Goal: Task Accomplishment & Management: Manage account settings

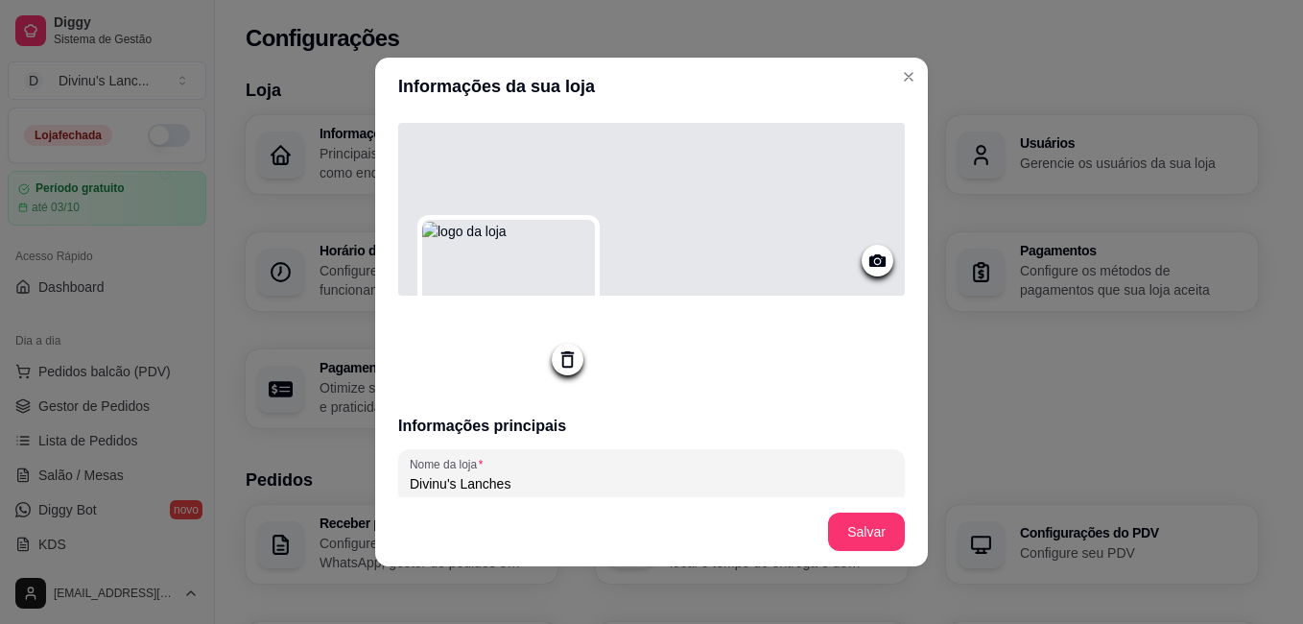
scroll to position [757, 0]
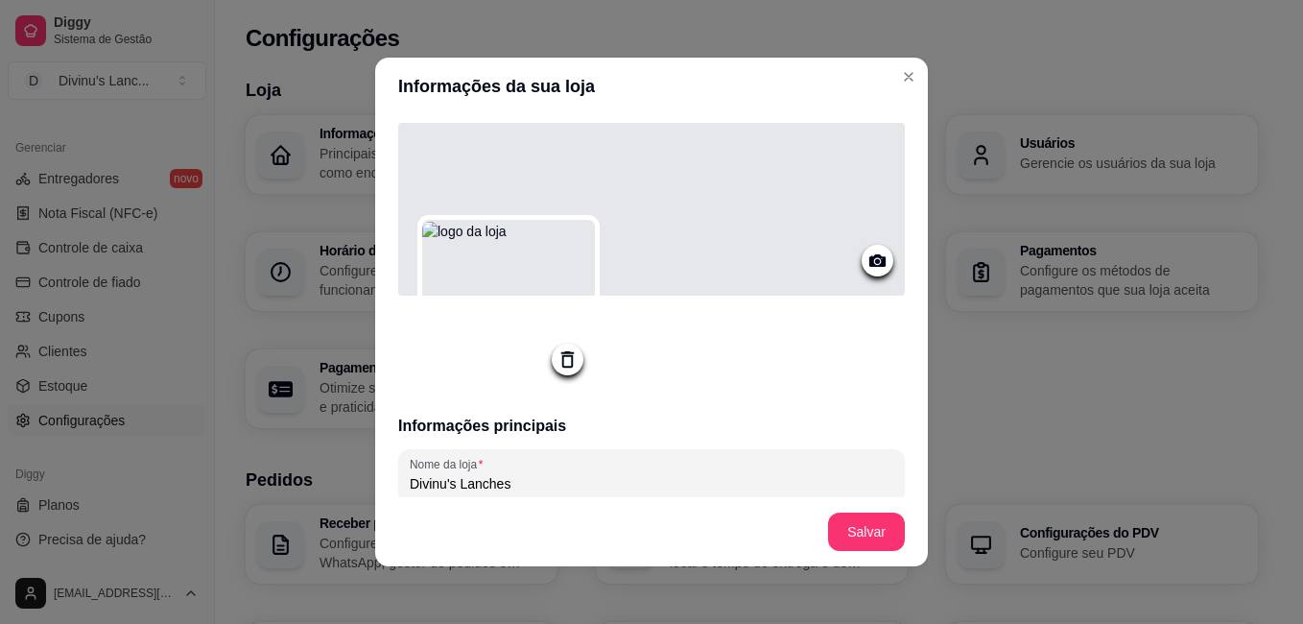
click at [869, 259] on icon at bounding box center [877, 260] width 16 height 12
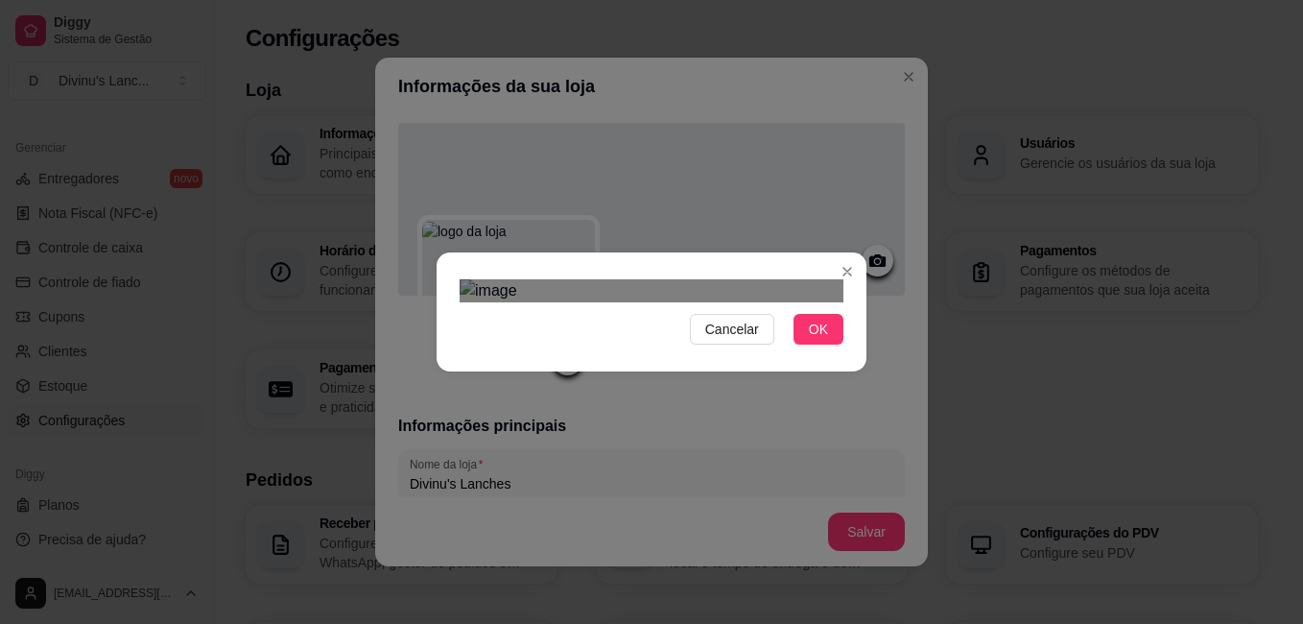
click at [892, 561] on div "Cancelar OK" at bounding box center [651, 312] width 1303 height 624
click at [420, 387] on div "Cancelar OK" at bounding box center [651, 312] width 1303 height 624
click at [360, 184] on div "Cancelar OK" at bounding box center [651, 312] width 1303 height 624
click at [658, 423] on div "Use the arrow keys to move the crop selection area" at bounding box center [652, 487] width 384 height 128
click at [643, 302] on img at bounding box center [652, 290] width 384 height 23
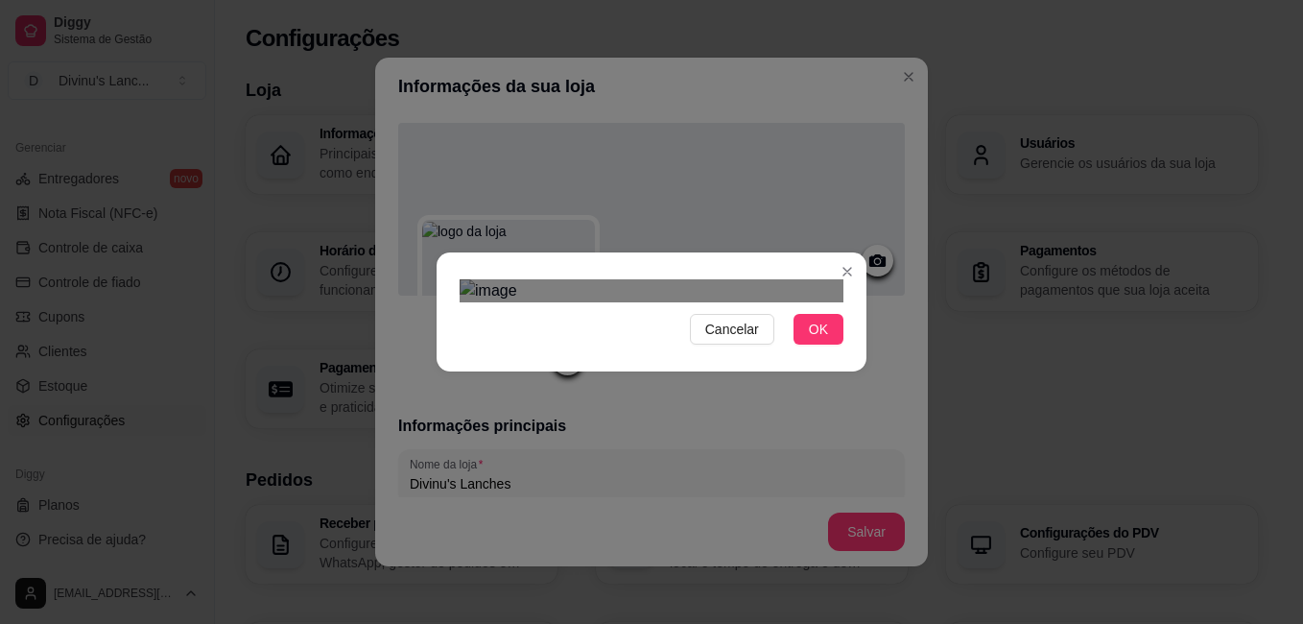
click at [751, 271] on div "Cancelar OK" at bounding box center [651, 311] width 430 height 81
click at [409, 134] on div "Cancelar OK" at bounding box center [651, 312] width 1303 height 624
click at [916, 129] on div "Cancelar OK" at bounding box center [651, 312] width 1303 height 624
click at [746, 340] on span "Cancelar" at bounding box center [732, 328] width 54 height 21
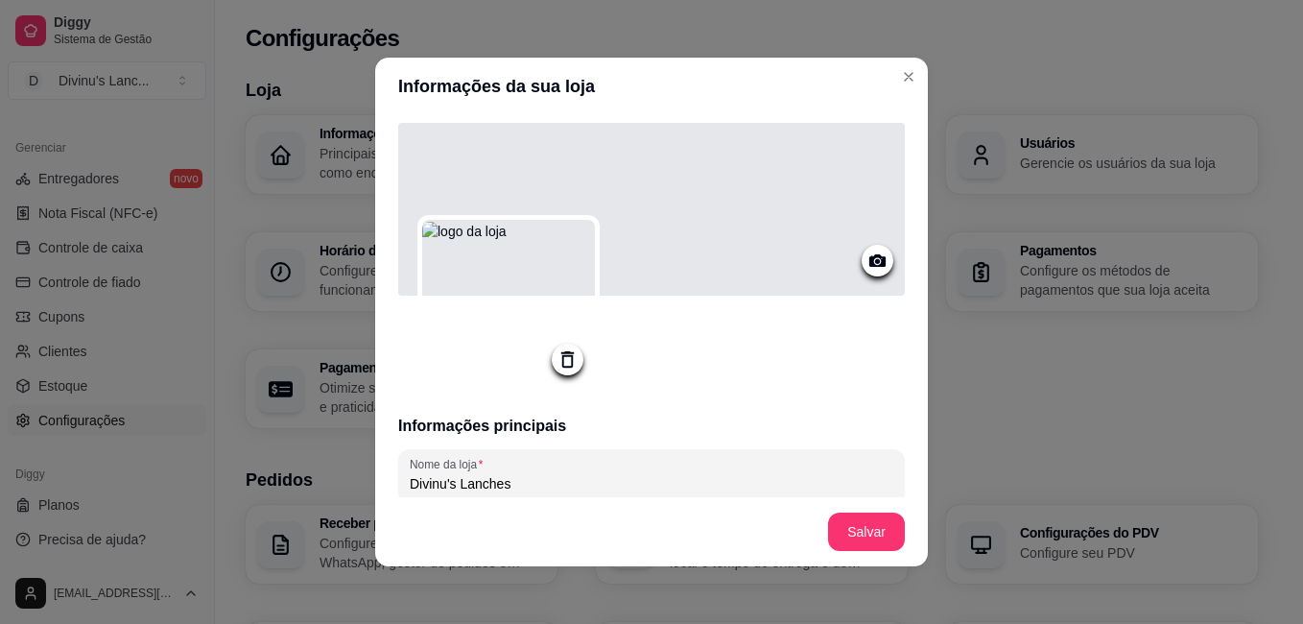
click at [861, 261] on div at bounding box center [877, 261] width 32 height 32
click at [866, 263] on icon at bounding box center [877, 260] width 22 height 22
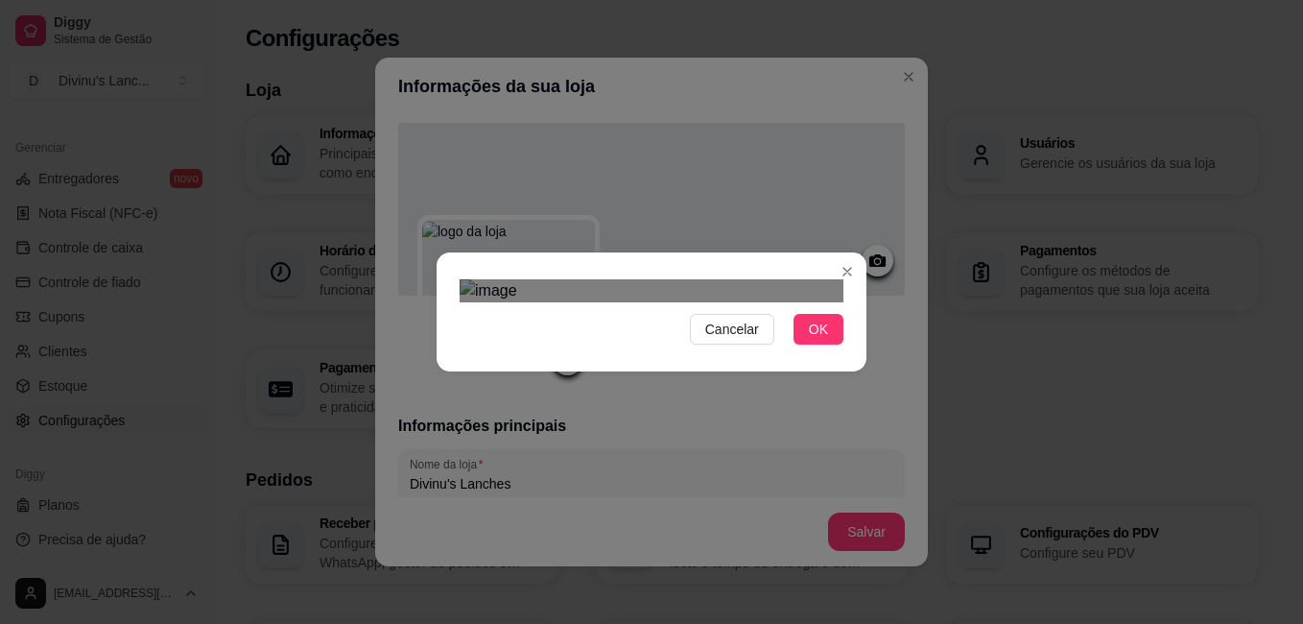
click at [868, 380] on div "Cancelar OK" at bounding box center [651, 312] width 1303 height 624
click at [385, 214] on div "Cancelar OK" at bounding box center [651, 312] width 1303 height 624
click at [648, 422] on div "Use the arrow keys to move the crop selection area" at bounding box center [652, 486] width 384 height 128
click at [607, 443] on div "Use the arrow keys to move the crop selection area" at bounding box center [652, 507] width 384 height 128
click at [805, 344] on button "OK" at bounding box center [818, 329] width 50 height 31
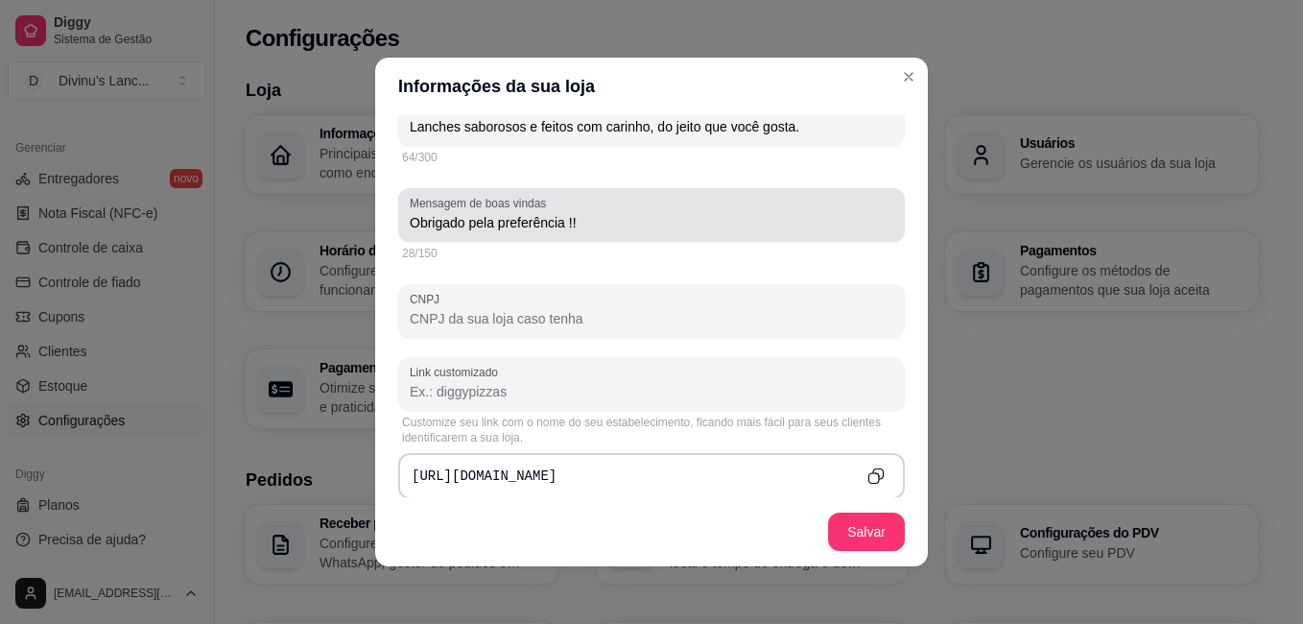
scroll to position [506, 0]
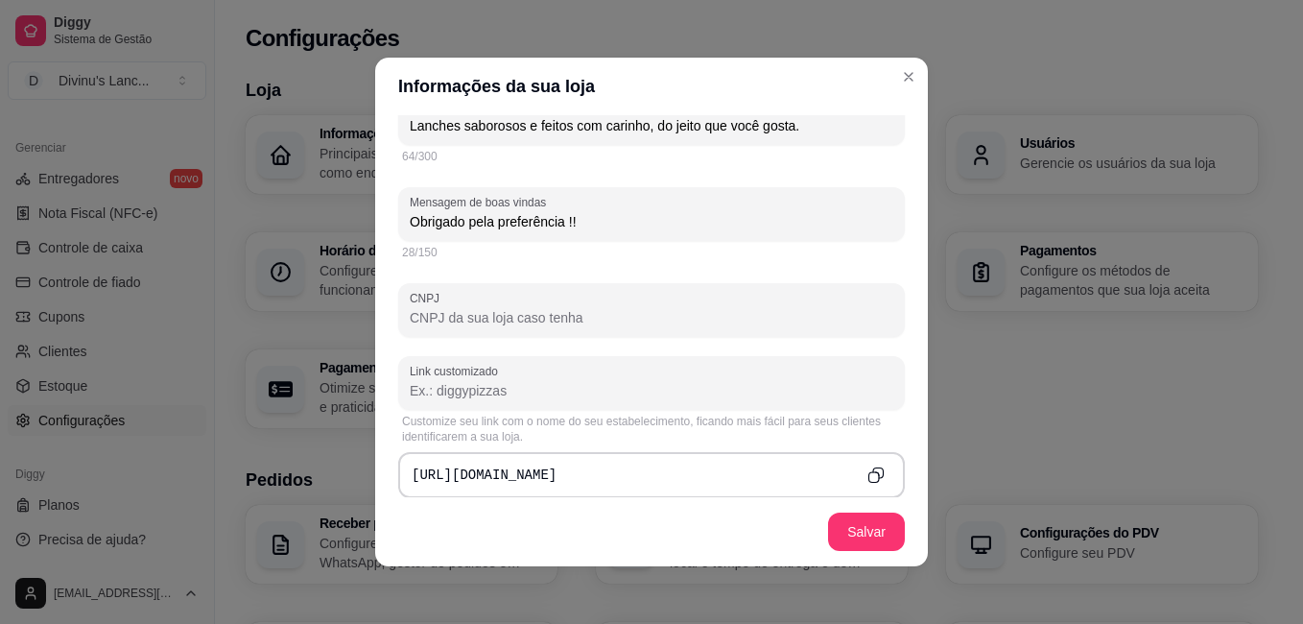
click at [684, 387] on input "Link customizado" at bounding box center [651, 390] width 483 height 19
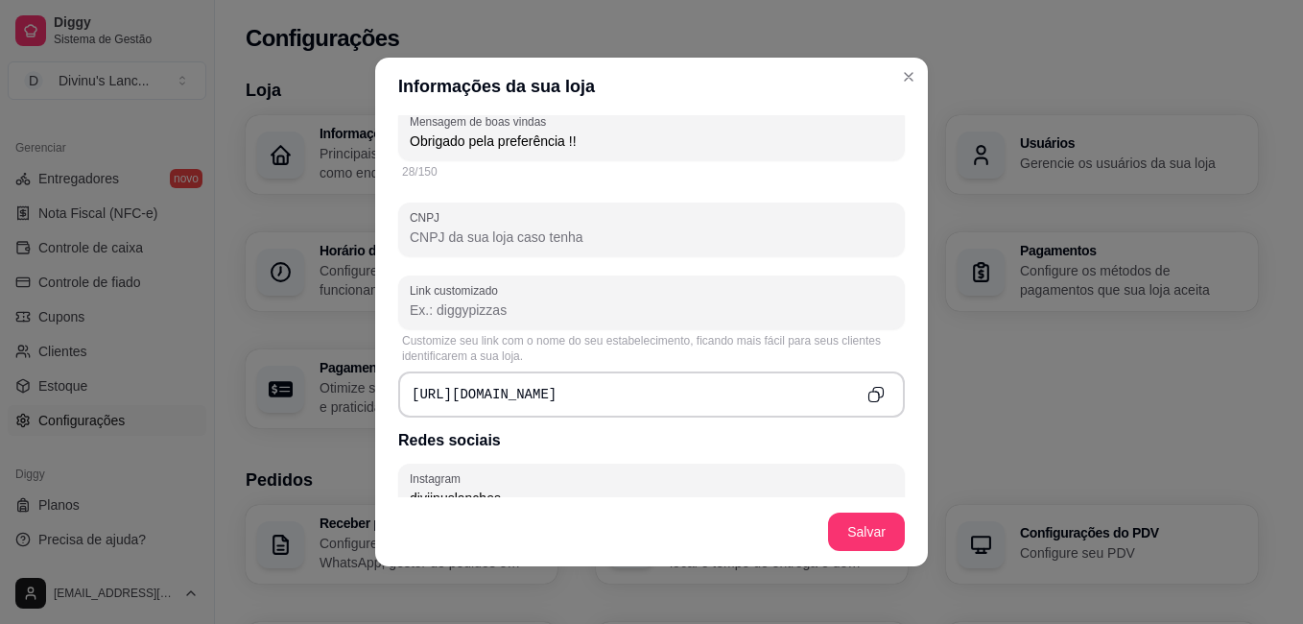
scroll to position [601, 0]
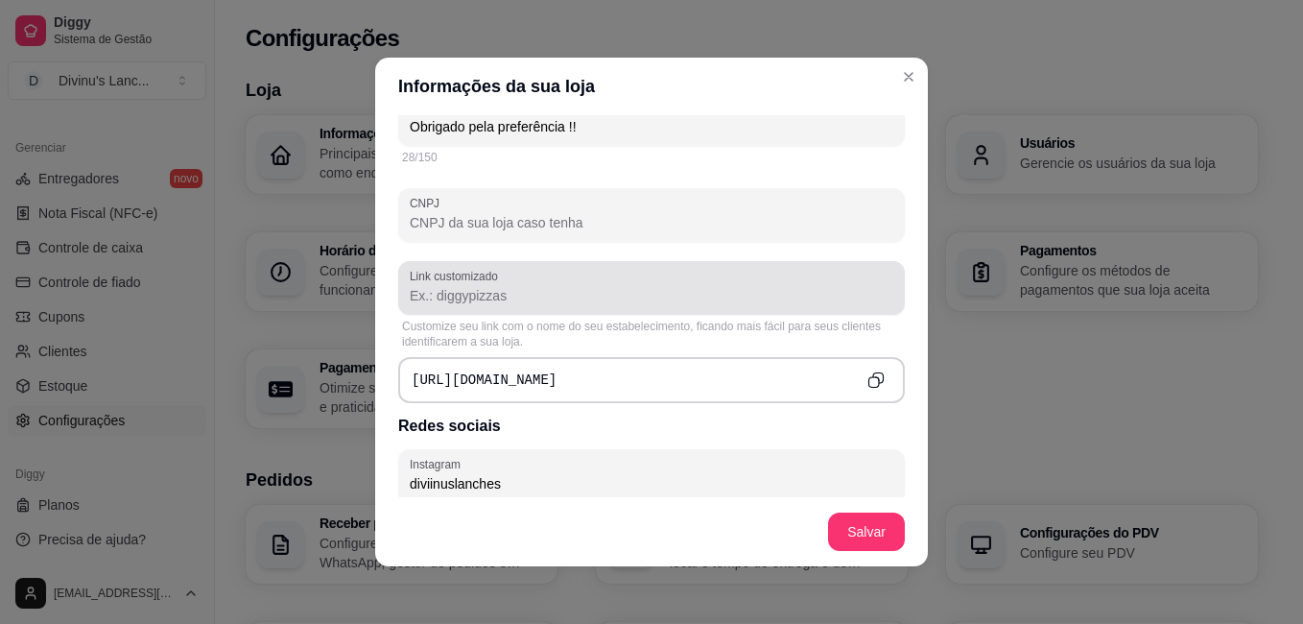
drag, startPoint x: 563, startPoint y: 301, endPoint x: 452, endPoint y: 283, distance: 112.8
click at [452, 283] on label "Link customizado" at bounding box center [457, 276] width 95 height 16
click at [452, 286] on input "Link customizado" at bounding box center [651, 295] width 483 height 19
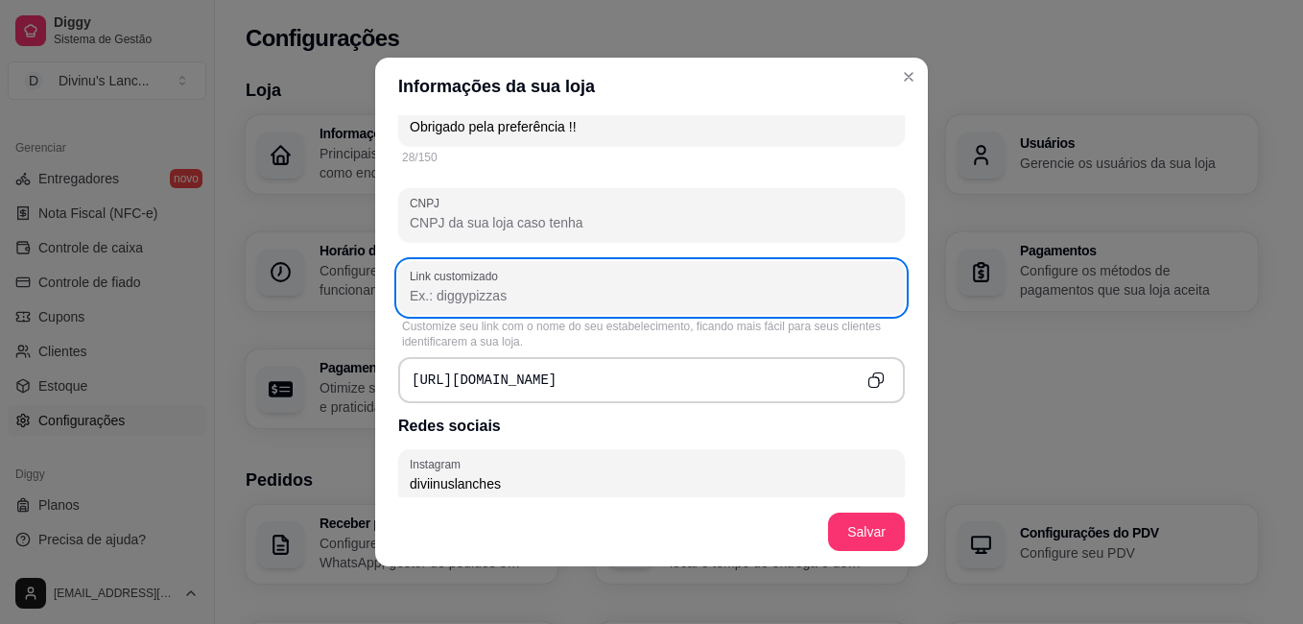
paste input "httpswwwifoodcombrdeliveryrio-de-janeiro-rjdivinus-lanches-realengoe19ac513-3bf…"
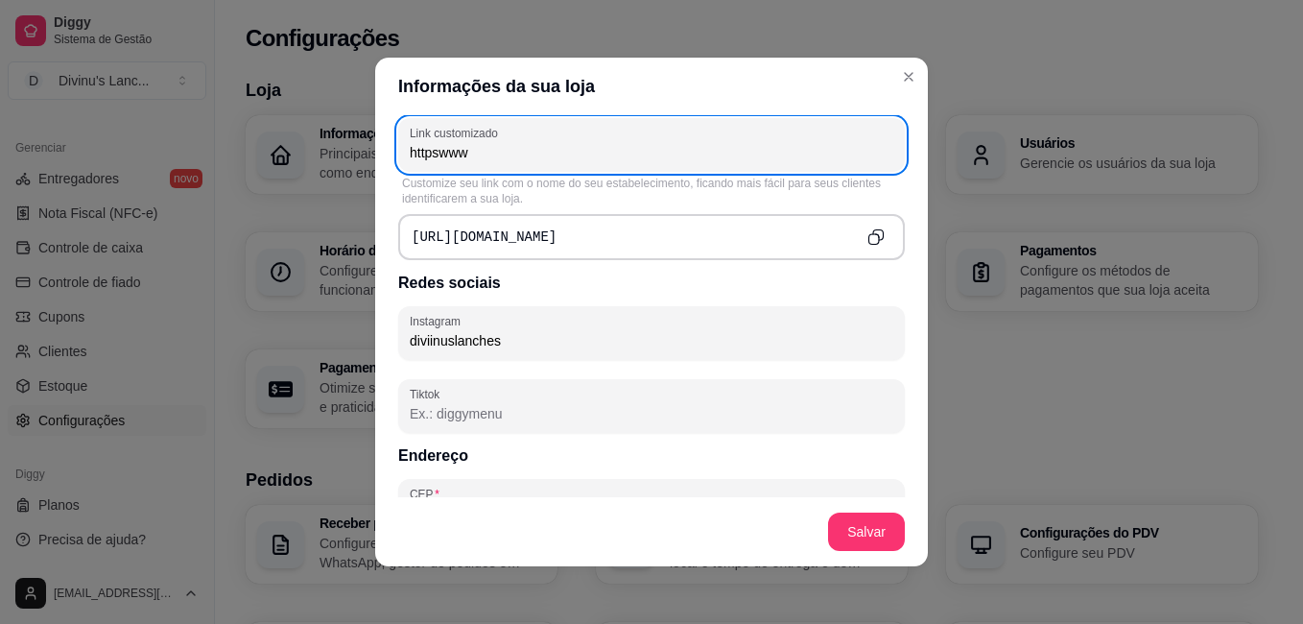
scroll to position [0, 0]
type input "h"
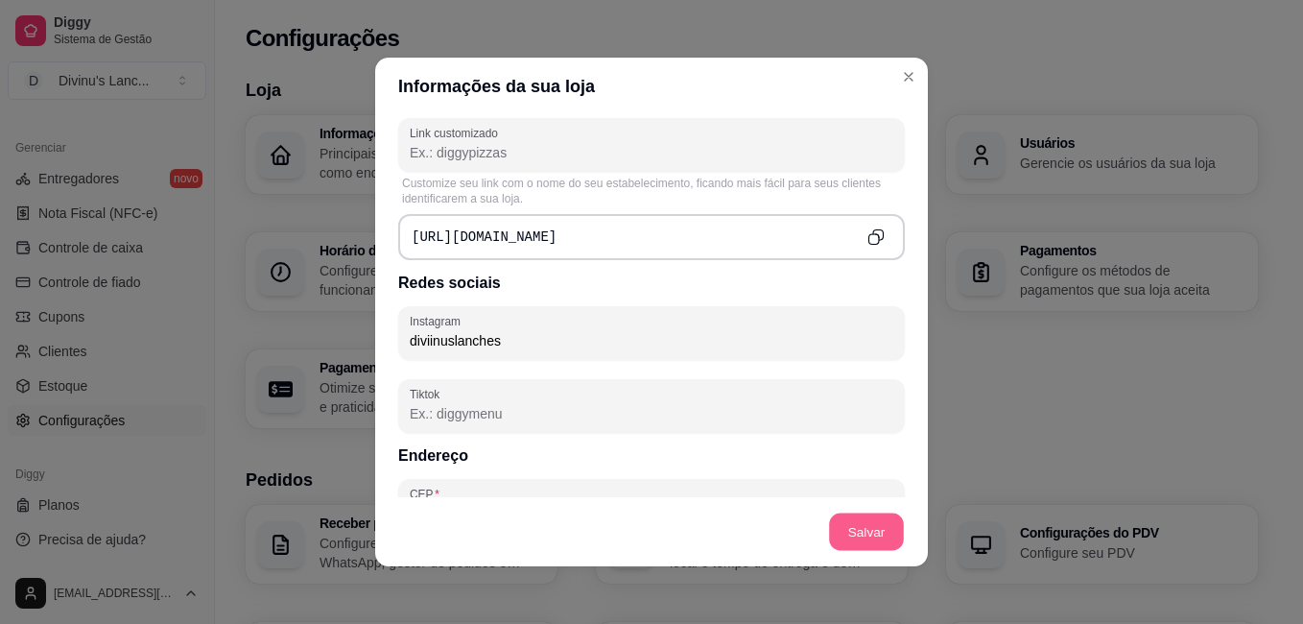
click at [868, 526] on button "Salvar" at bounding box center [866, 531] width 75 height 37
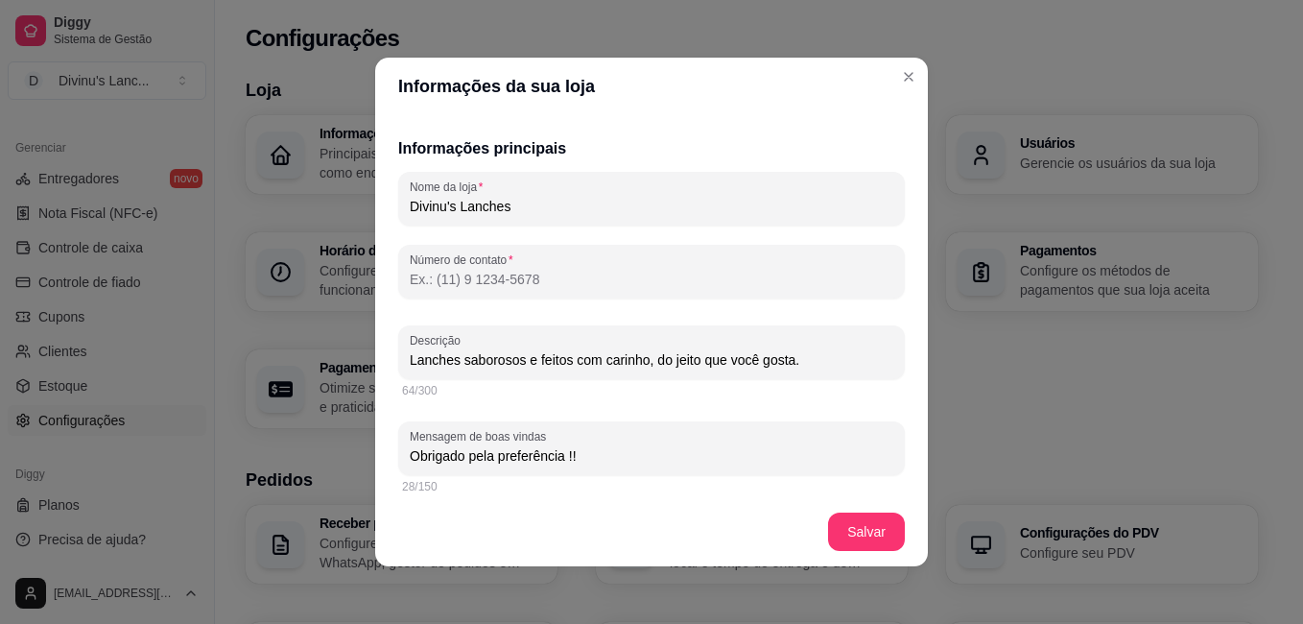
scroll to position [280, 0]
click at [643, 283] on input "Número de contato" at bounding box center [651, 278] width 483 height 19
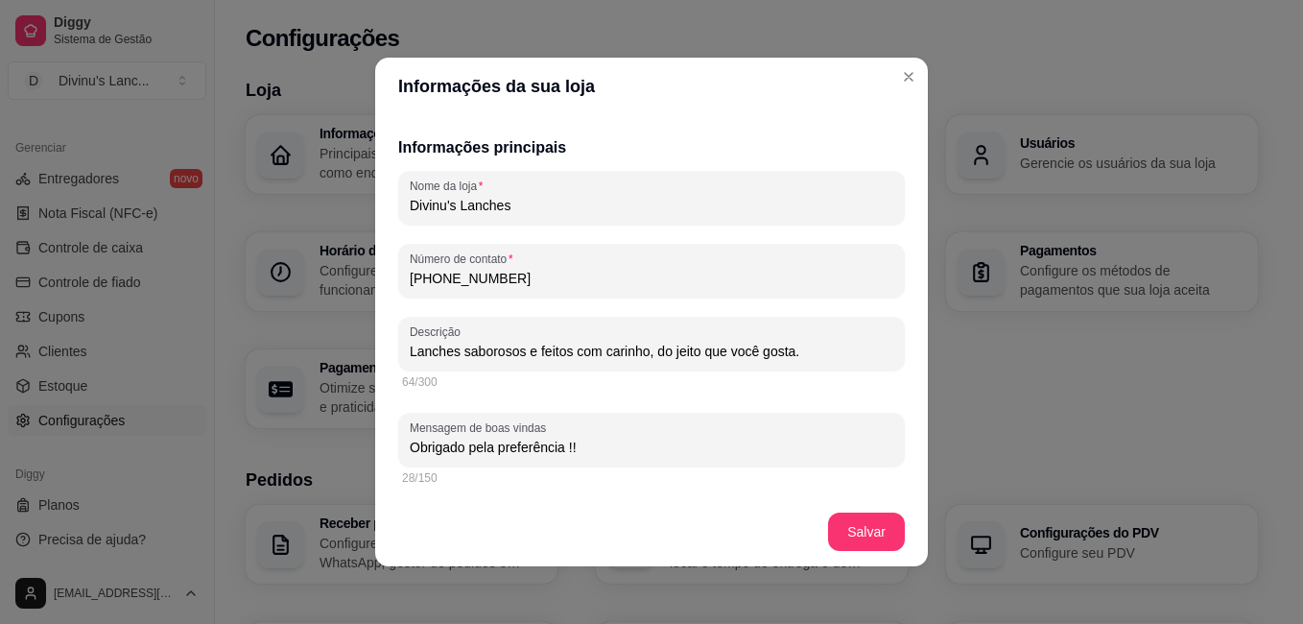
scroll to position [355, 0]
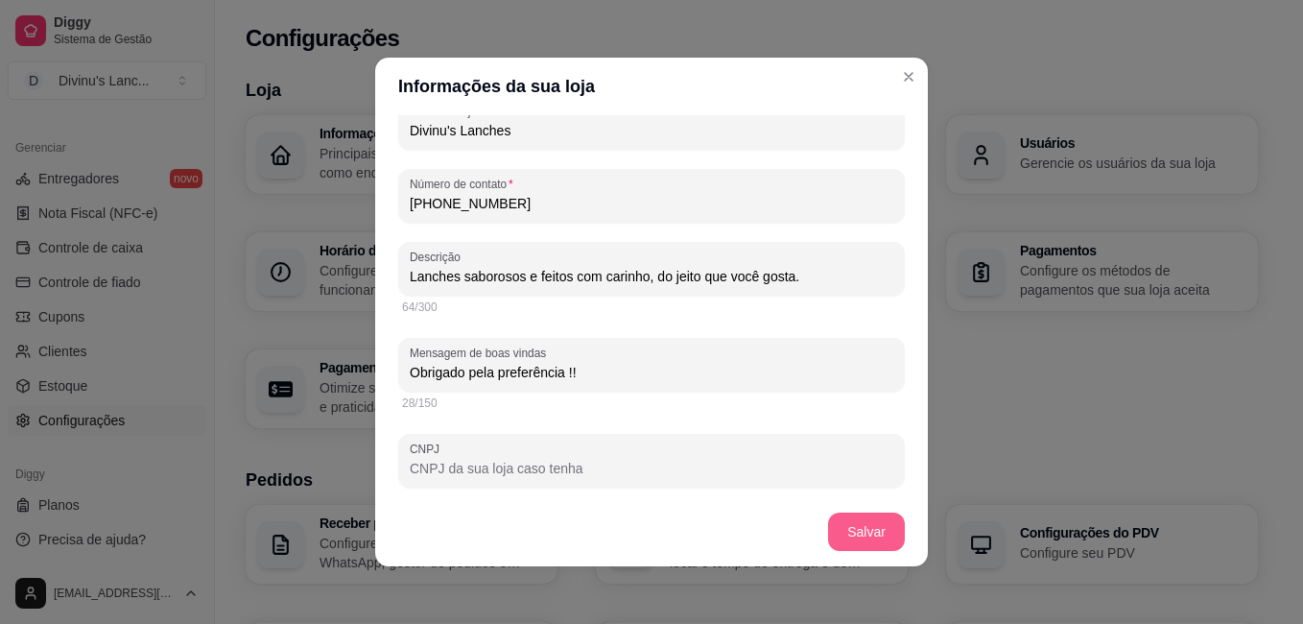
type input "[PHONE_NUMBER]"
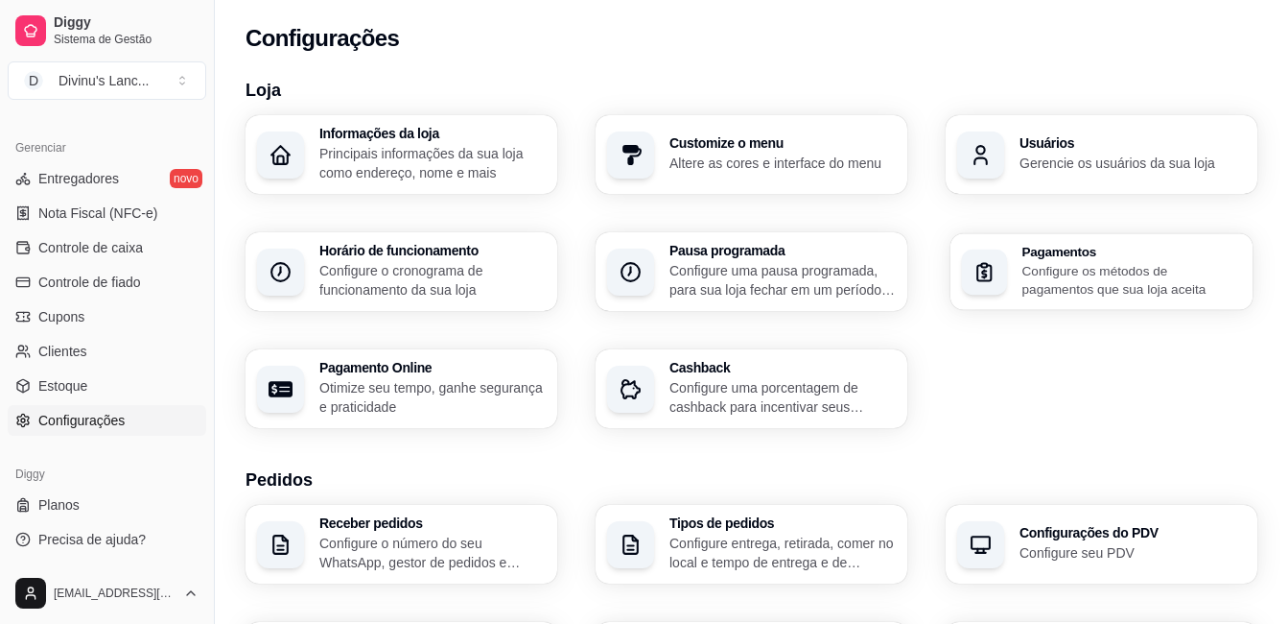
click at [1023, 261] on p "Configure os métodos de pagamentos que sua loja aceita" at bounding box center [1133, 279] width 220 height 37
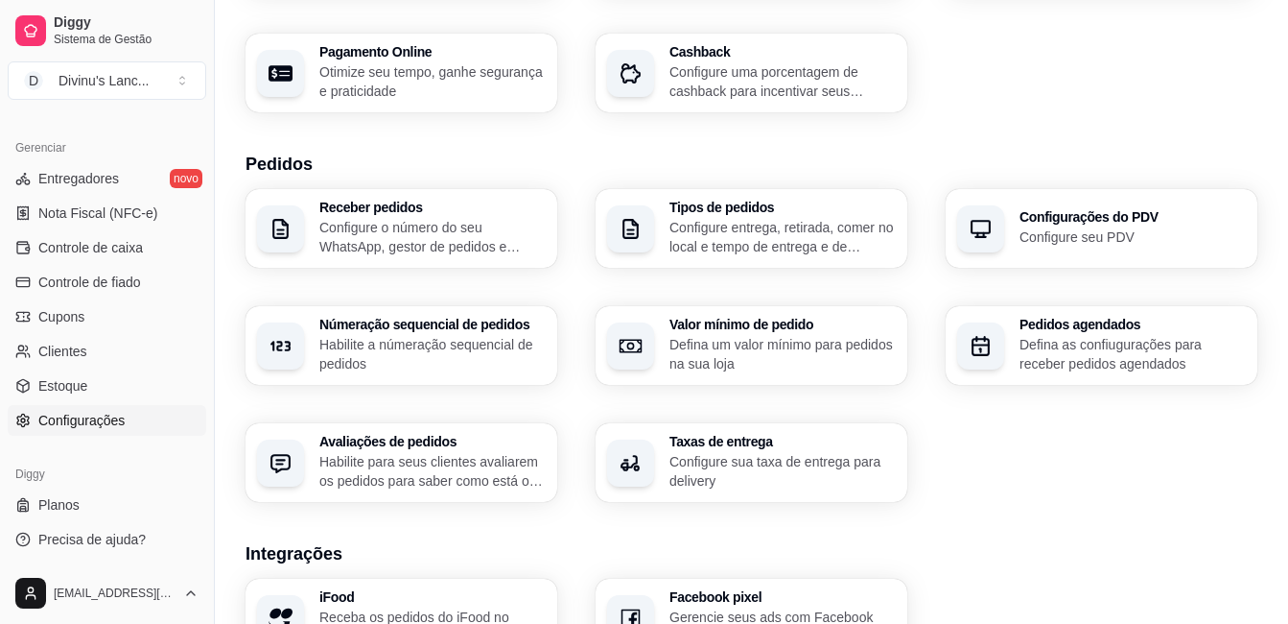
scroll to position [316, 0]
click at [713, 342] on p "Defina um valor mínimo para pedidos na sua loja" at bounding box center [782, 353] width 220 height 37
click at [784, 467] on p "Configure sua taxa de entrega para delivery" at bounding box center [782, 470] width 220 height 37
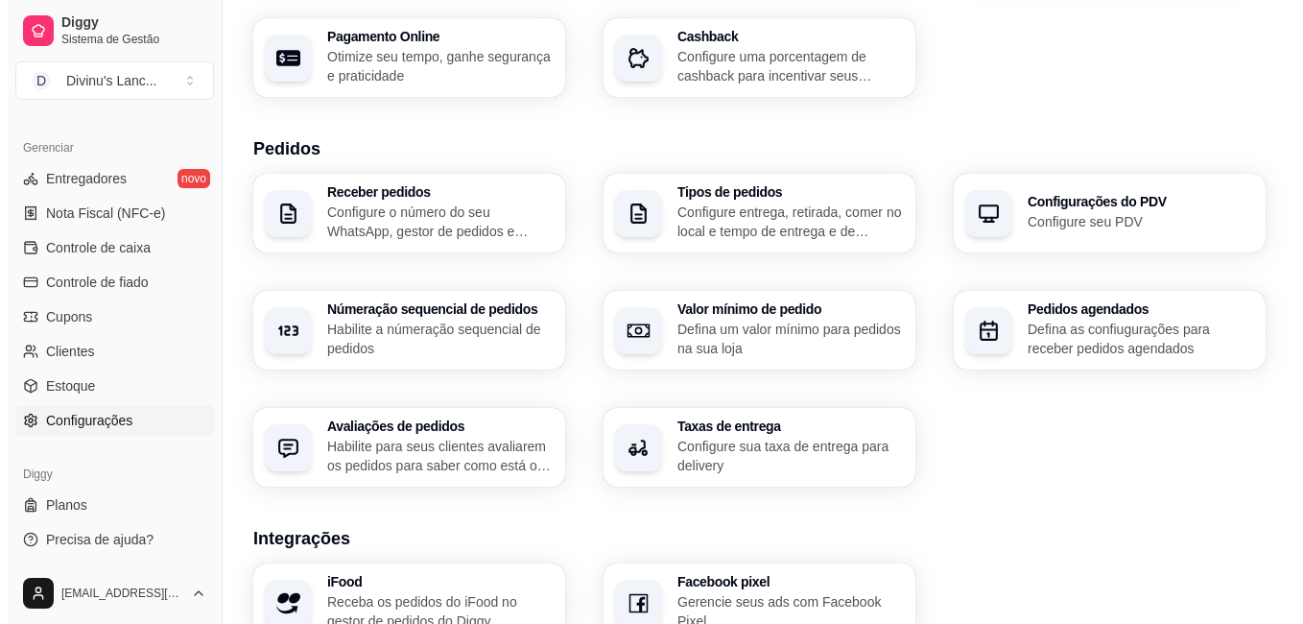
scroll to position [330, 0]
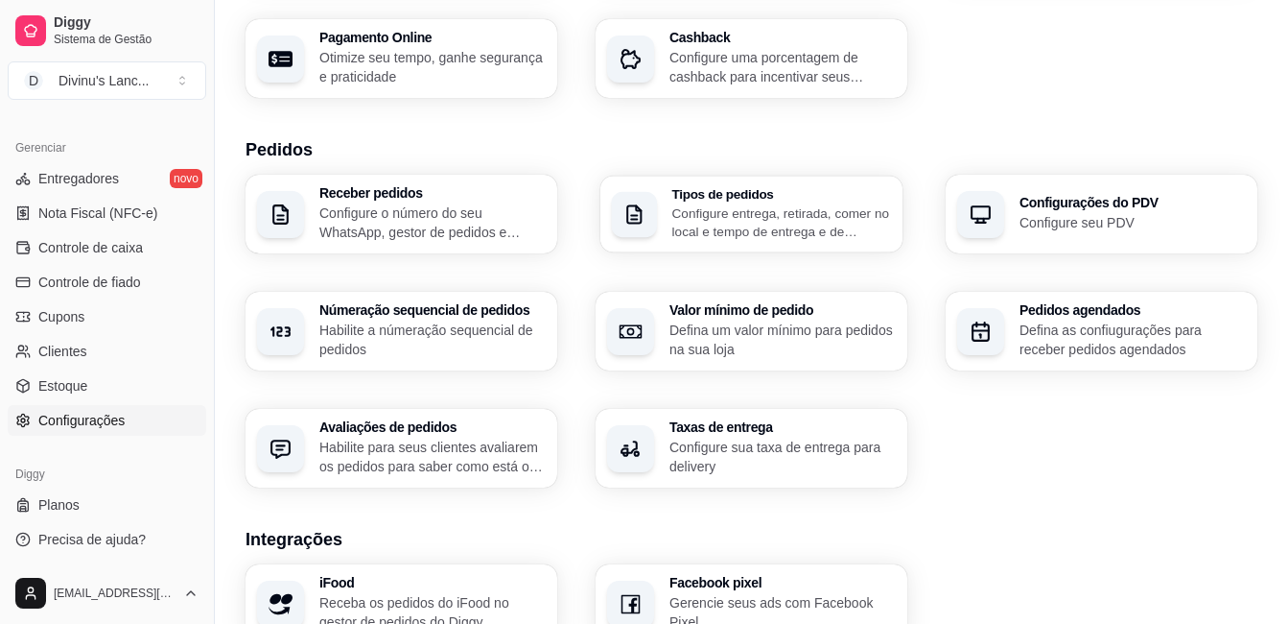
click at [788, 224] on p "Configure entrega, retirada, comer no local e tempo de entrega e de retirada" at bounding box center [782, 221] width 220 height 37
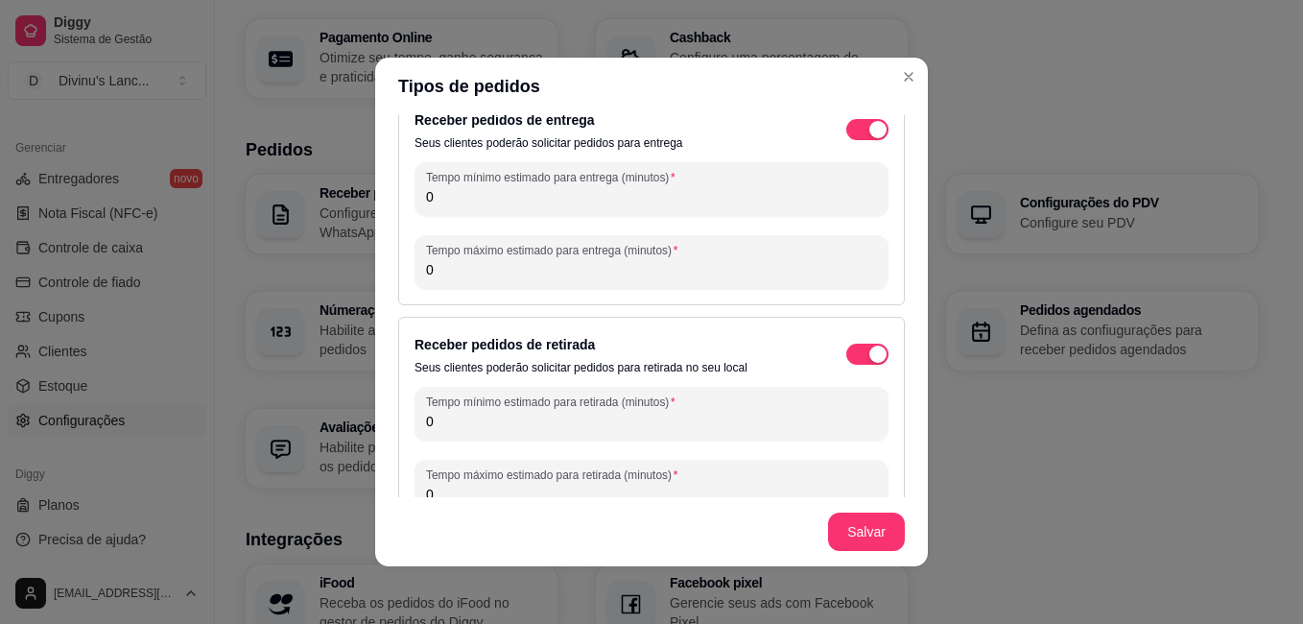
scroll to position [32, 0]
click at [846, 351] on span "button" at bounding box center [867, 352] width 42 height 21
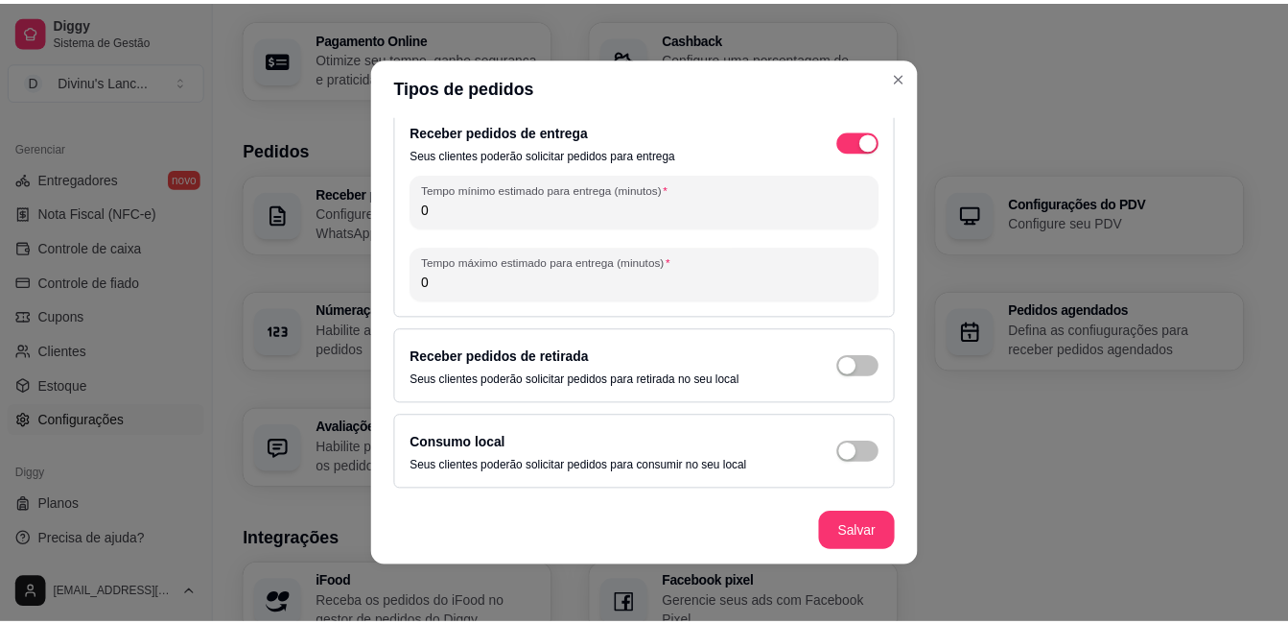
scroll to position [4, 0]
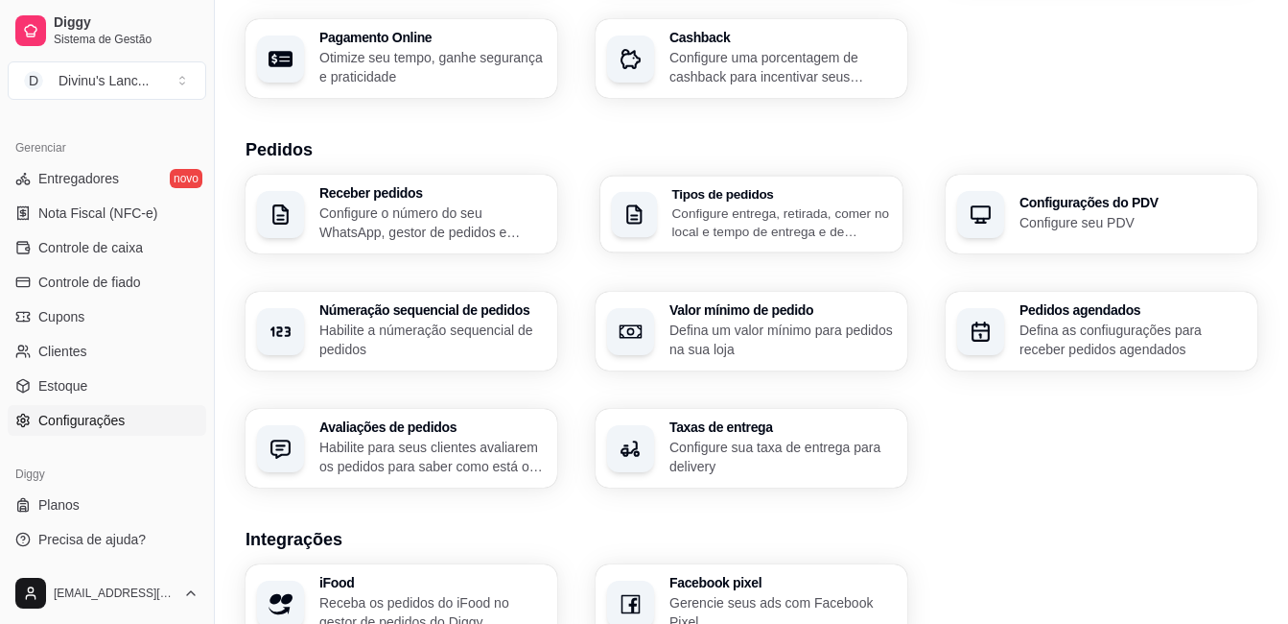
click at [762, 235] on p "Configure entrega, retirada, comer no local e tempo de entrega e de retirada" at bounding box center [782, 221] width 220 height 37
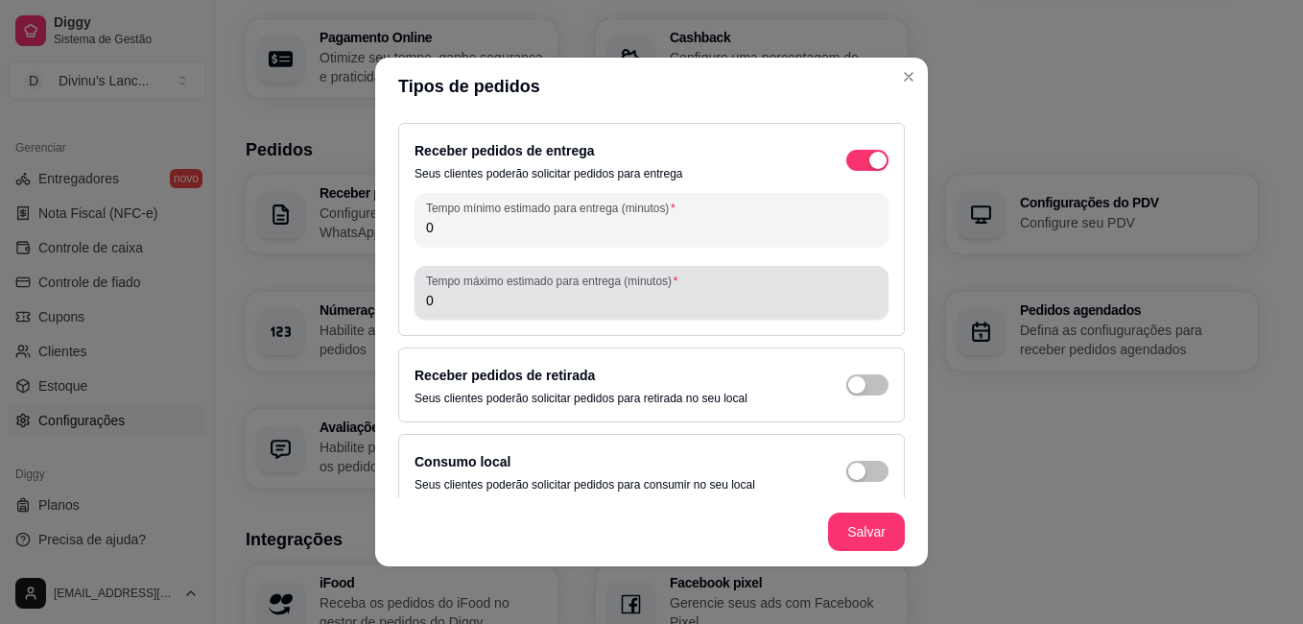
click at [527, 285] on label "Tempo máximo estimado para entrega (minutos)" at bounding box center [555, 280] width 258 height 16
click at [527, 291] on input "0" at bounding box center [651, 300] width 451 height 19
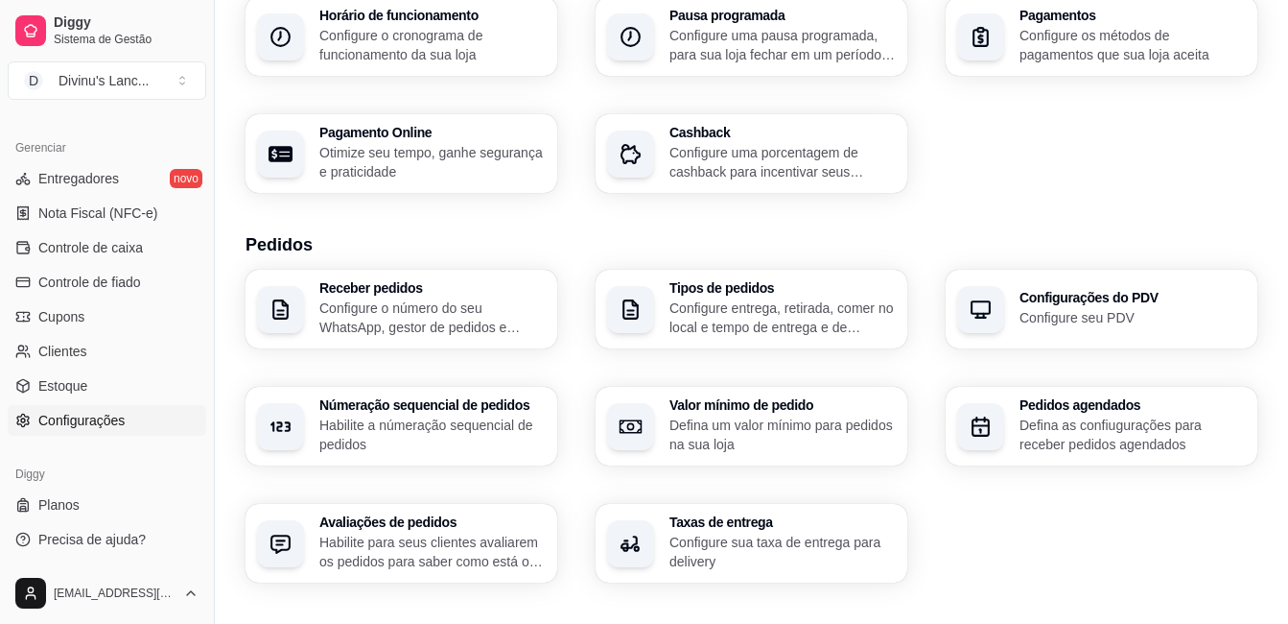
scroll to position [236, 0]
click at [70, 547] on span "Precisa de ajuda?" at bounding box center [91, 539] width 107 height 19
click at [92, 188] on link "Entregadores novo" at bounding box center [107, 178] width 199 height 31
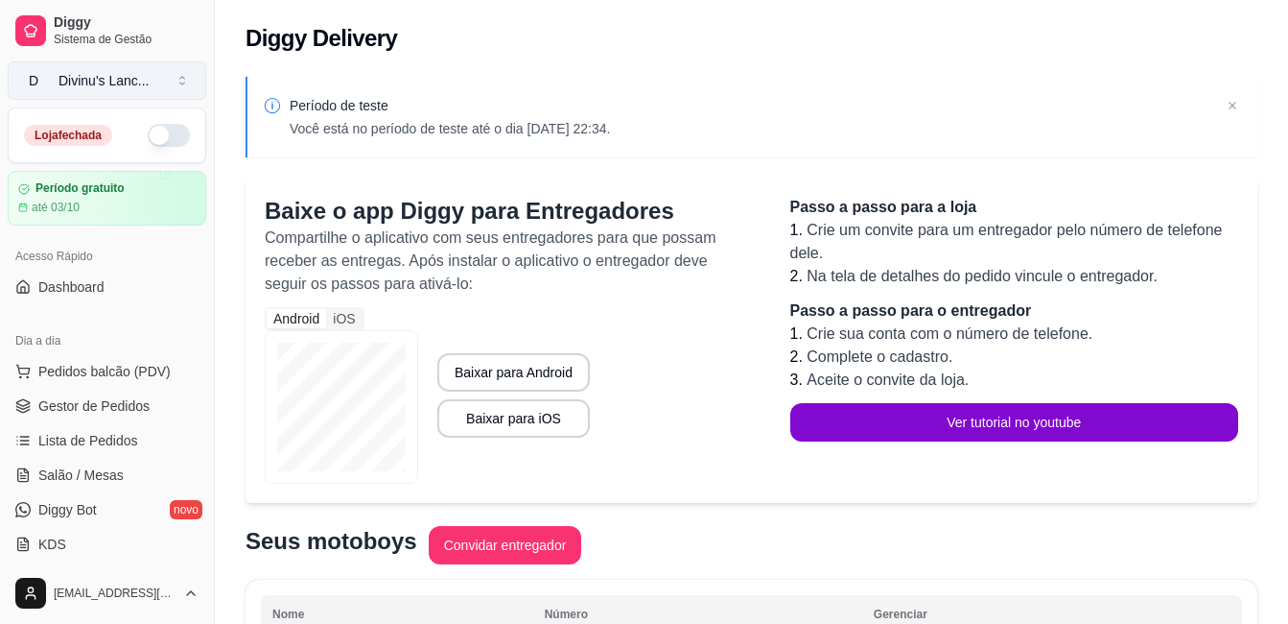
click at [94, 85] on div "Divinu's Lanc ..." at bounding box center [104, 80] width 91 height 19
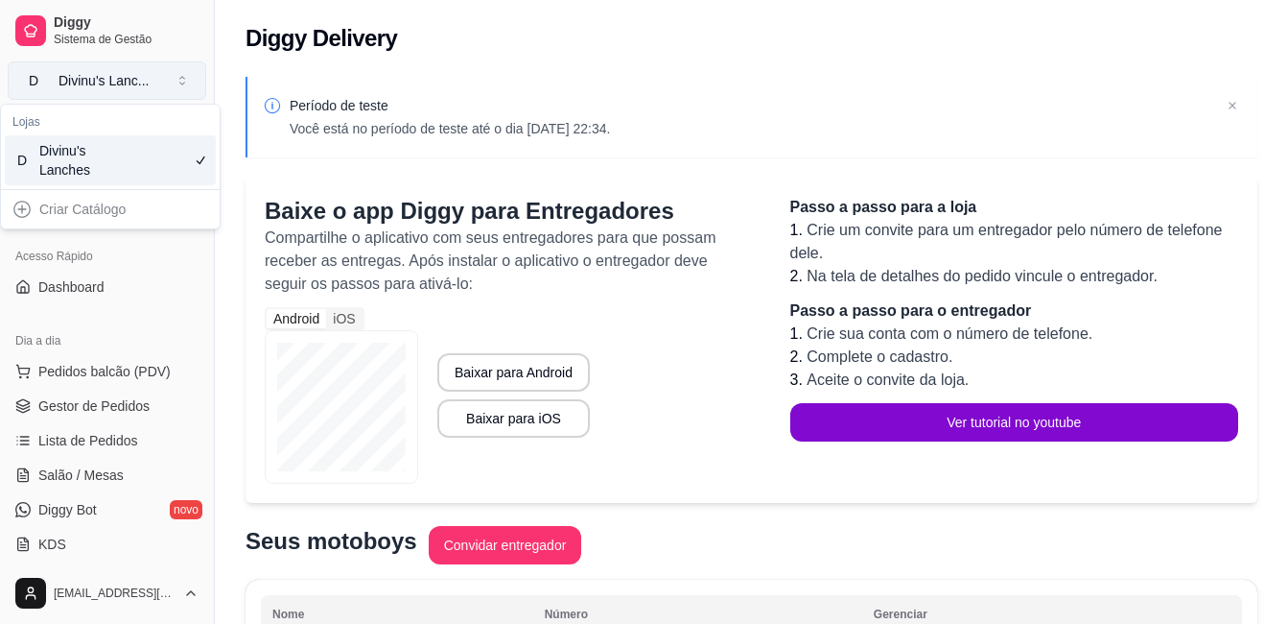
click at [94, 85] on div "Divinu's Lanc ..." at bounding box center [104, 80] width 91 height 19
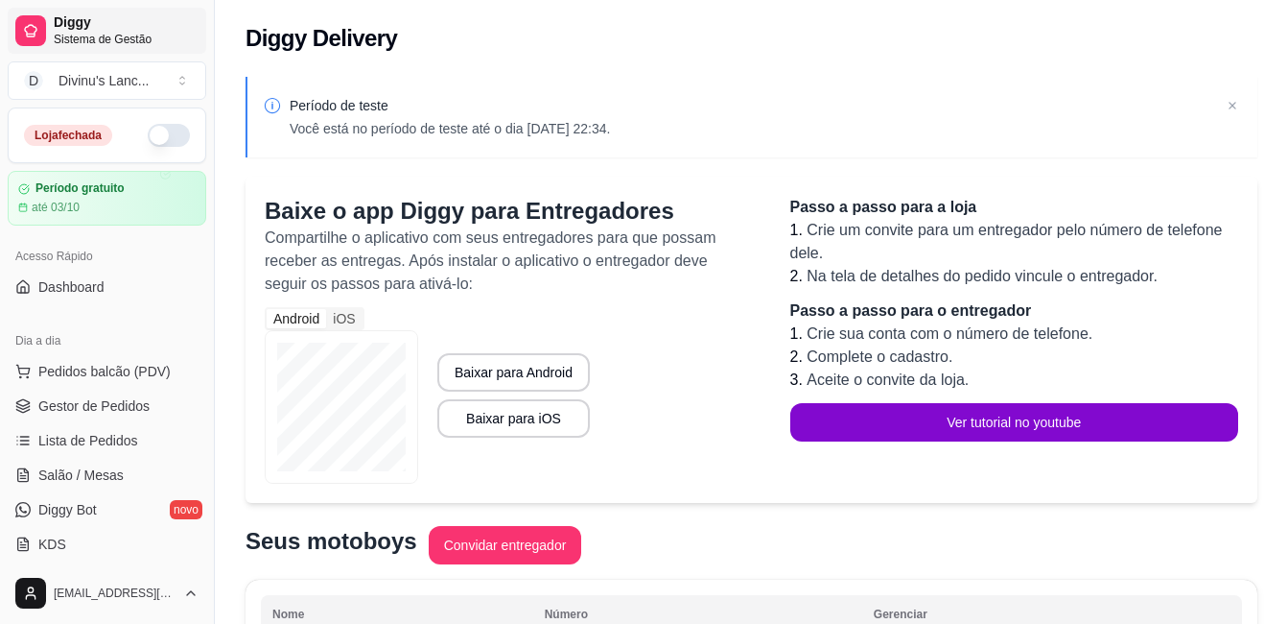
click at [35, 35] on icon at bounding box center [30, 30] width 15 height 15
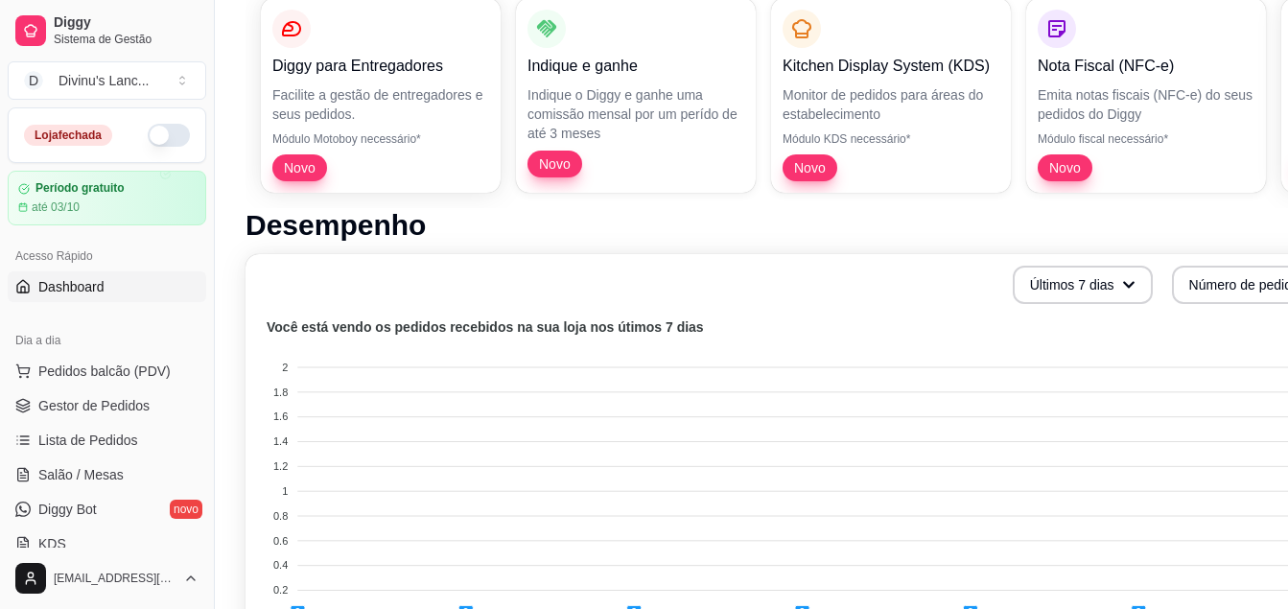
scroll to position [269, 0]
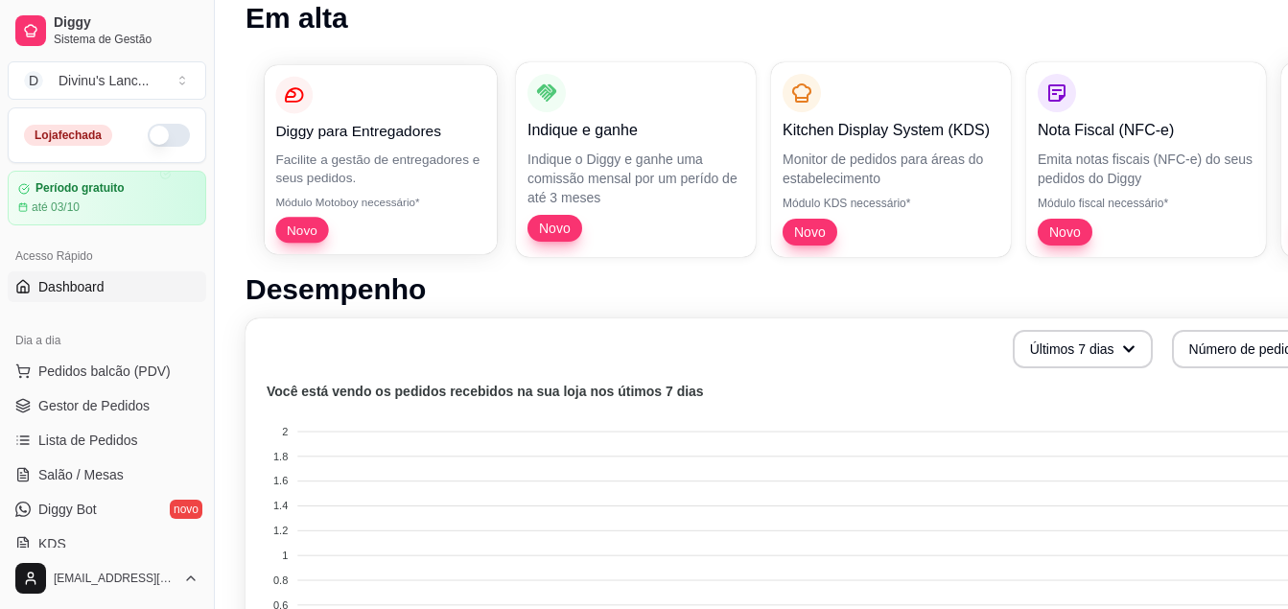
click at [401, 200] on p "Módulo Motoboy necessário*" at bounding box center [380, 202] width 210 height 15
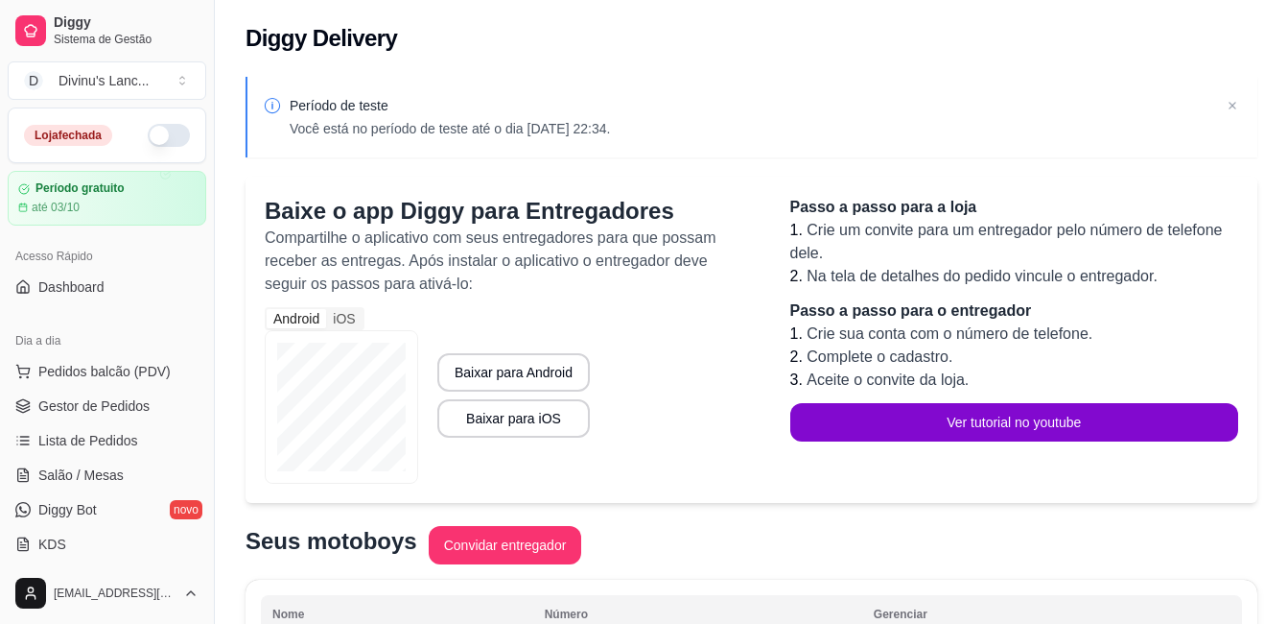
click at [402, 200] on p "Baixe o app Diggy para Entregadores" at bounding box center [508, 211] width 487 height 31
click at [92, 295] on span "Dashboard" at bounding box center [71, 286] width 66 height 19
